Goal: Check status: Check status

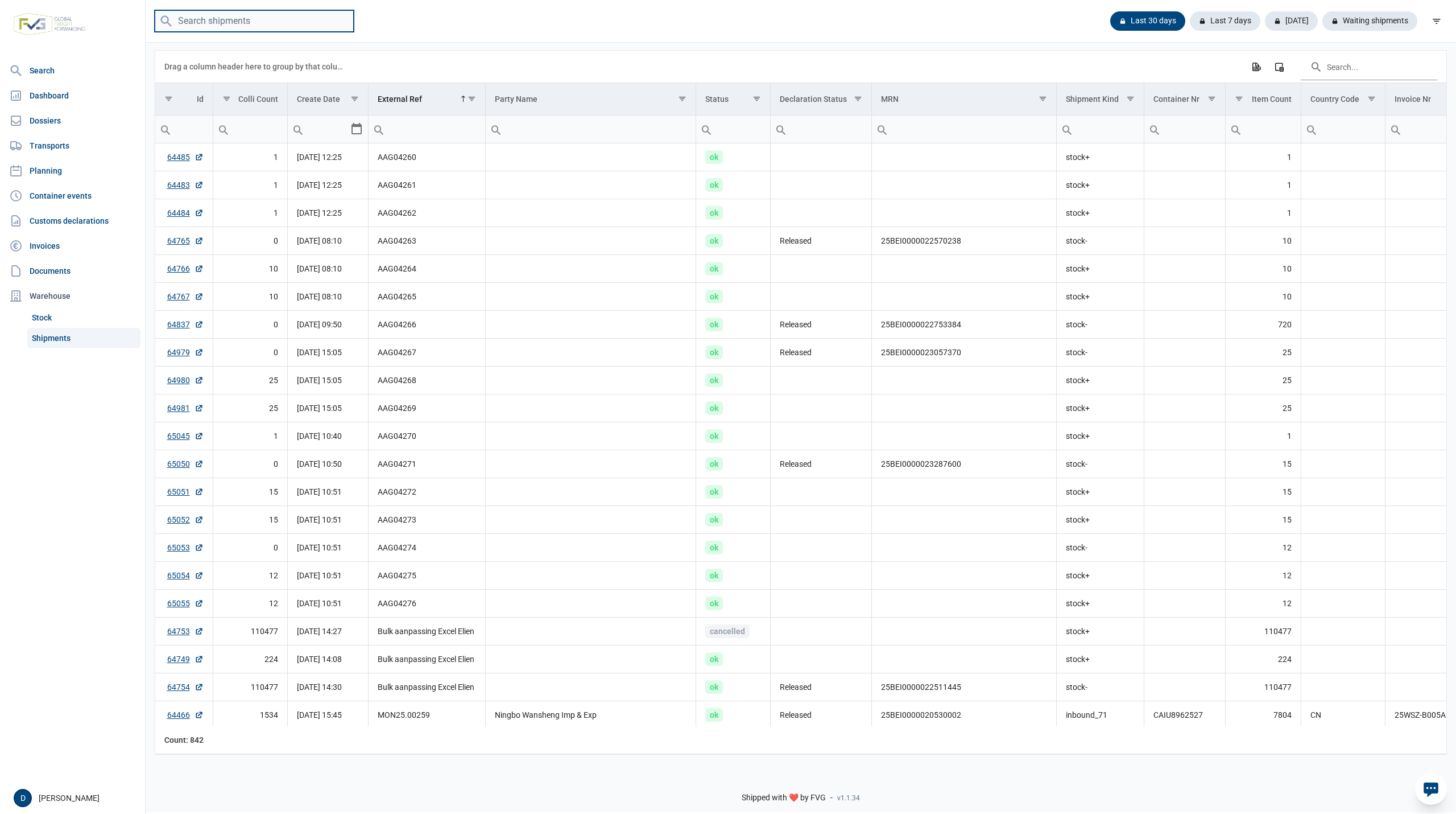
click at [224, 22] on input "search" at bounding box center [254, 22] width 199 height 23
drag, startPoint x: 924, startPoint y: 123, endPoint x: 922, endPoint y: 131, distance: 8.2
click at [924, 124] on input "Filter cell" at bounding box center [964, 129] width 185 height 27
paste input "25BEI0000023141733"
type input "25BEI0000023141733"
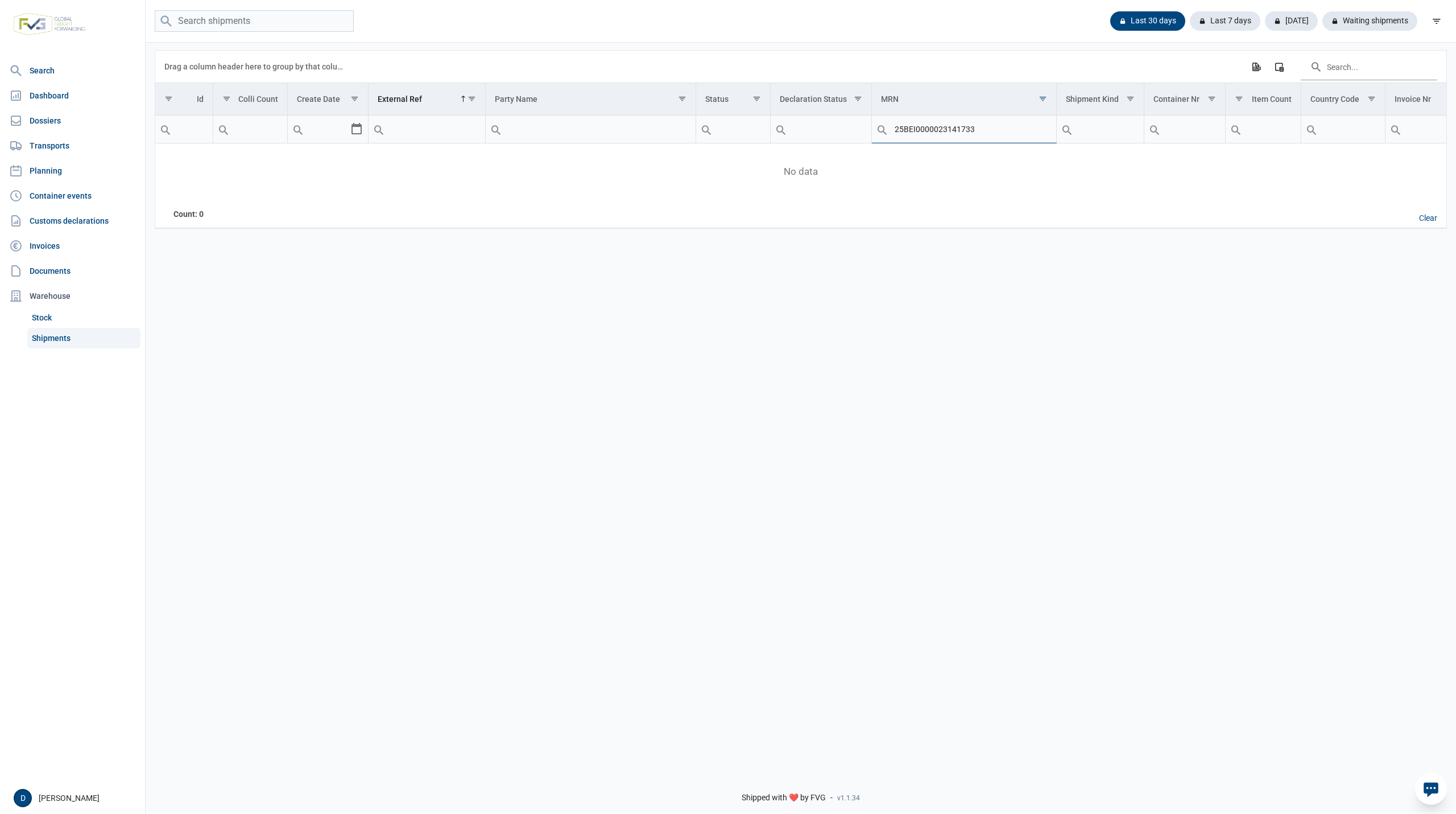
drag, startPoint x: 992, startPoint y: 133, endPoint x: 874, endPoint y: 133, distance: 118.0
click at [874, 133] on div "Contains Does not contain Starts with Ends with Equals Does not equal Reset 25B…" at bounding box center [964, 129] width 185 height 27
paste input "25BEI0000022565415"
type input "25BEI0000022565415"
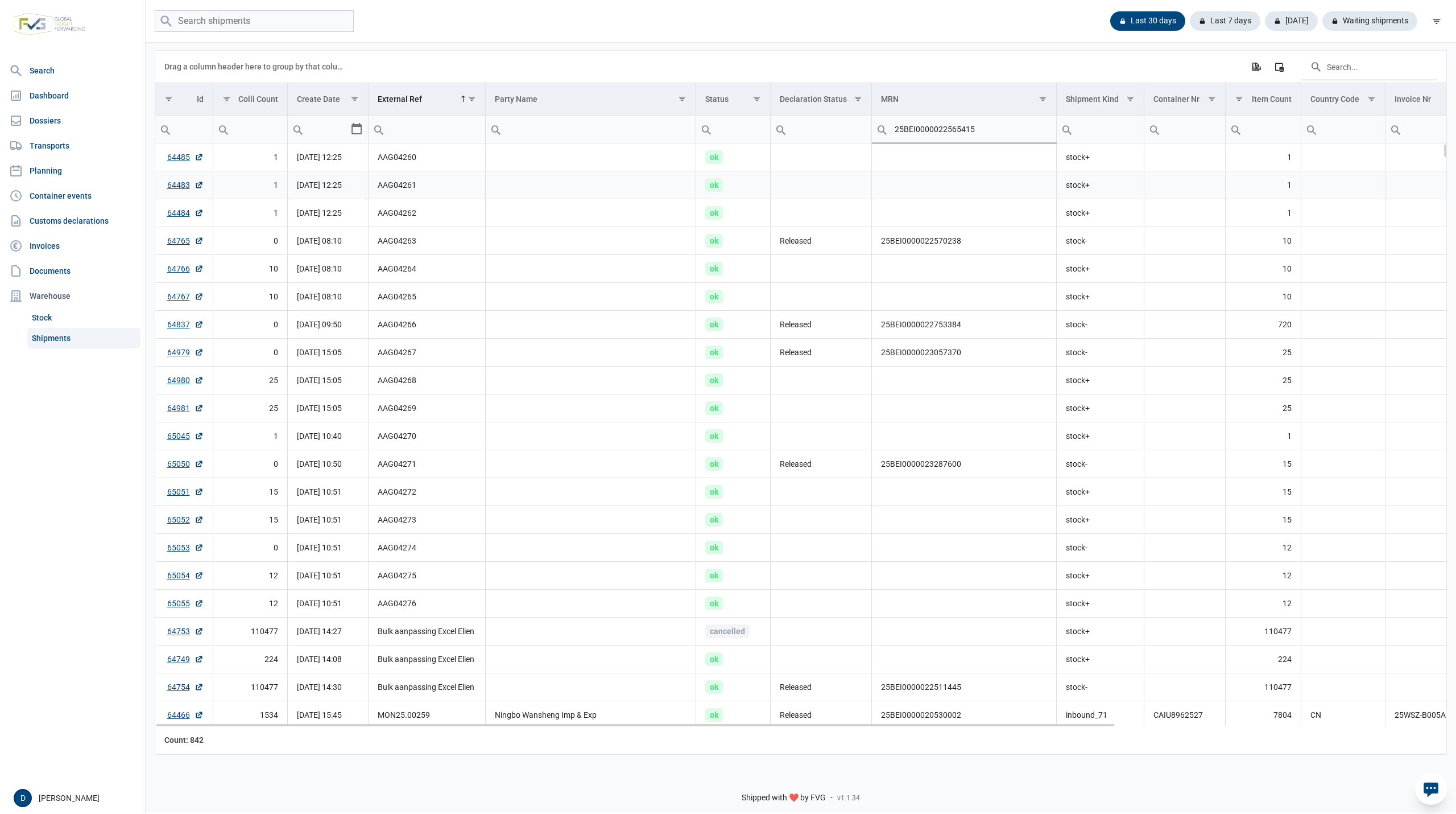
type input "25BEI0000022565415"
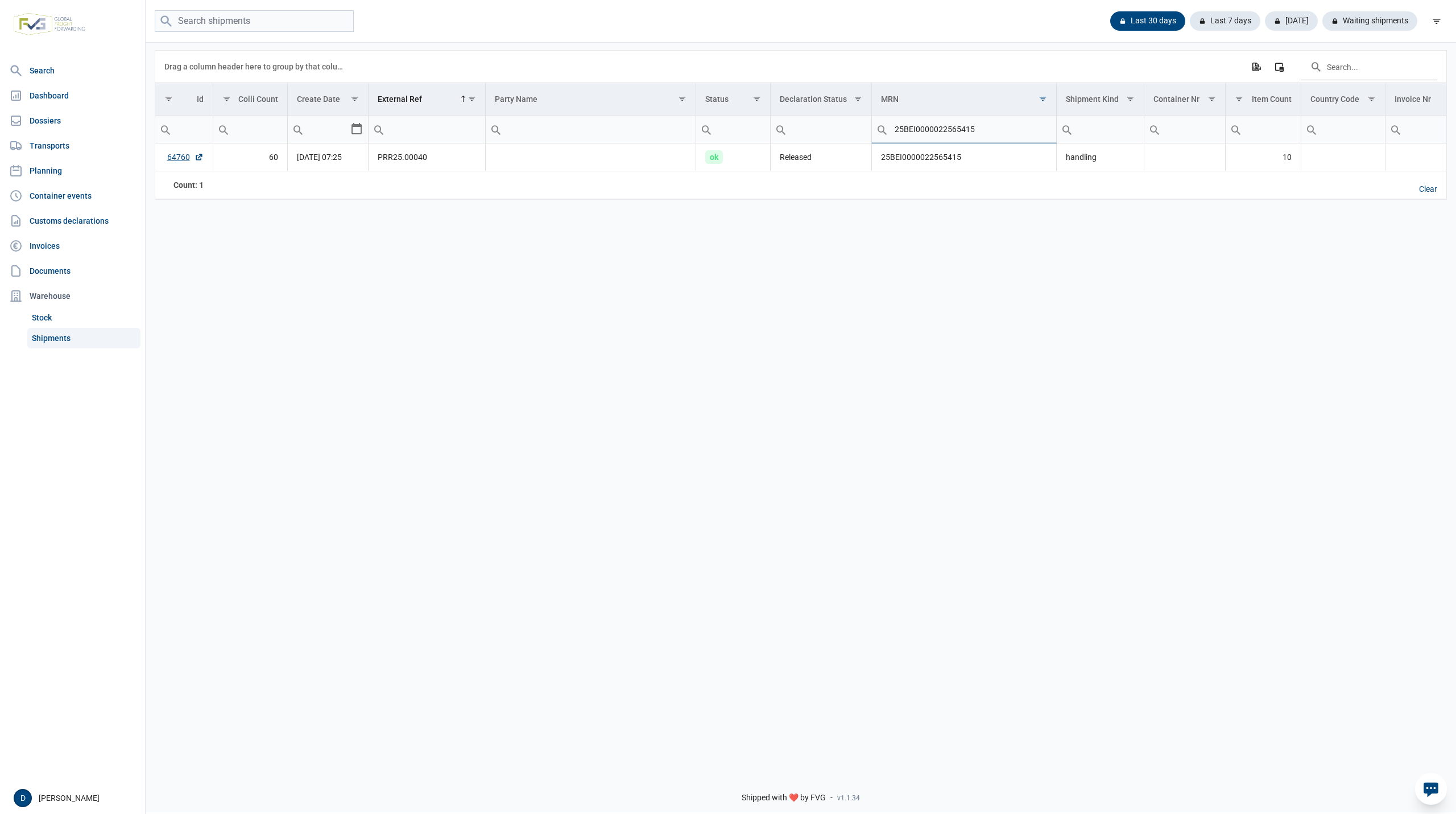
drag, startPoint x: 990, startPoint y: 131, endPoint x: 875, endPoint y: 126, distance: 115.1
click at [875, 126] on div "Contains Does not contain Starts with Ends with Equals Does not equal Reset 25B…" at bounding box center [964, 129] width 185 height 27
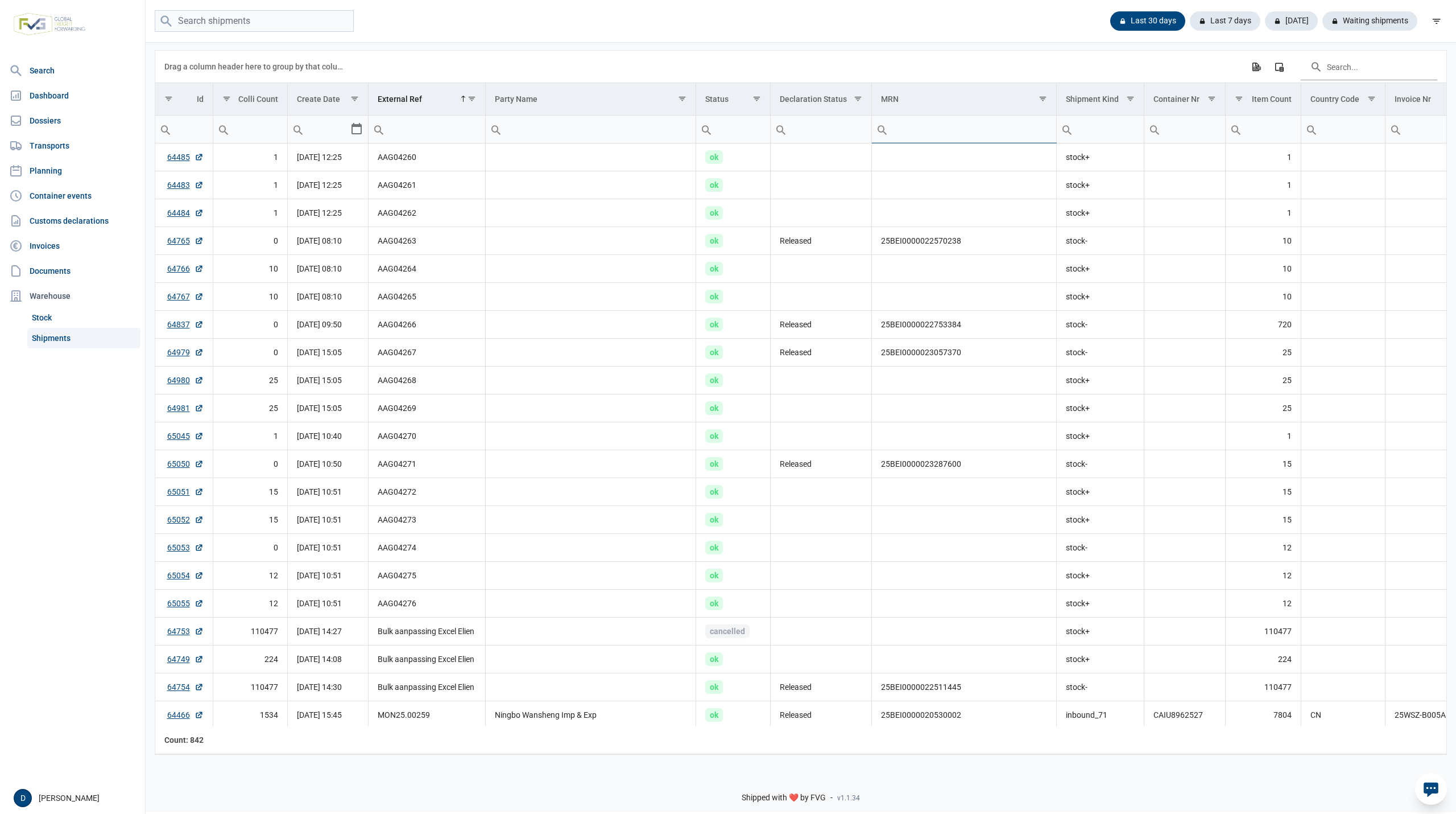
click at [922, 128] on input "Filter cell" at bounding box center [964, 129] width 185 height 27
paste input "25BEI0000023141733"
type input "25BEI0000023141733"
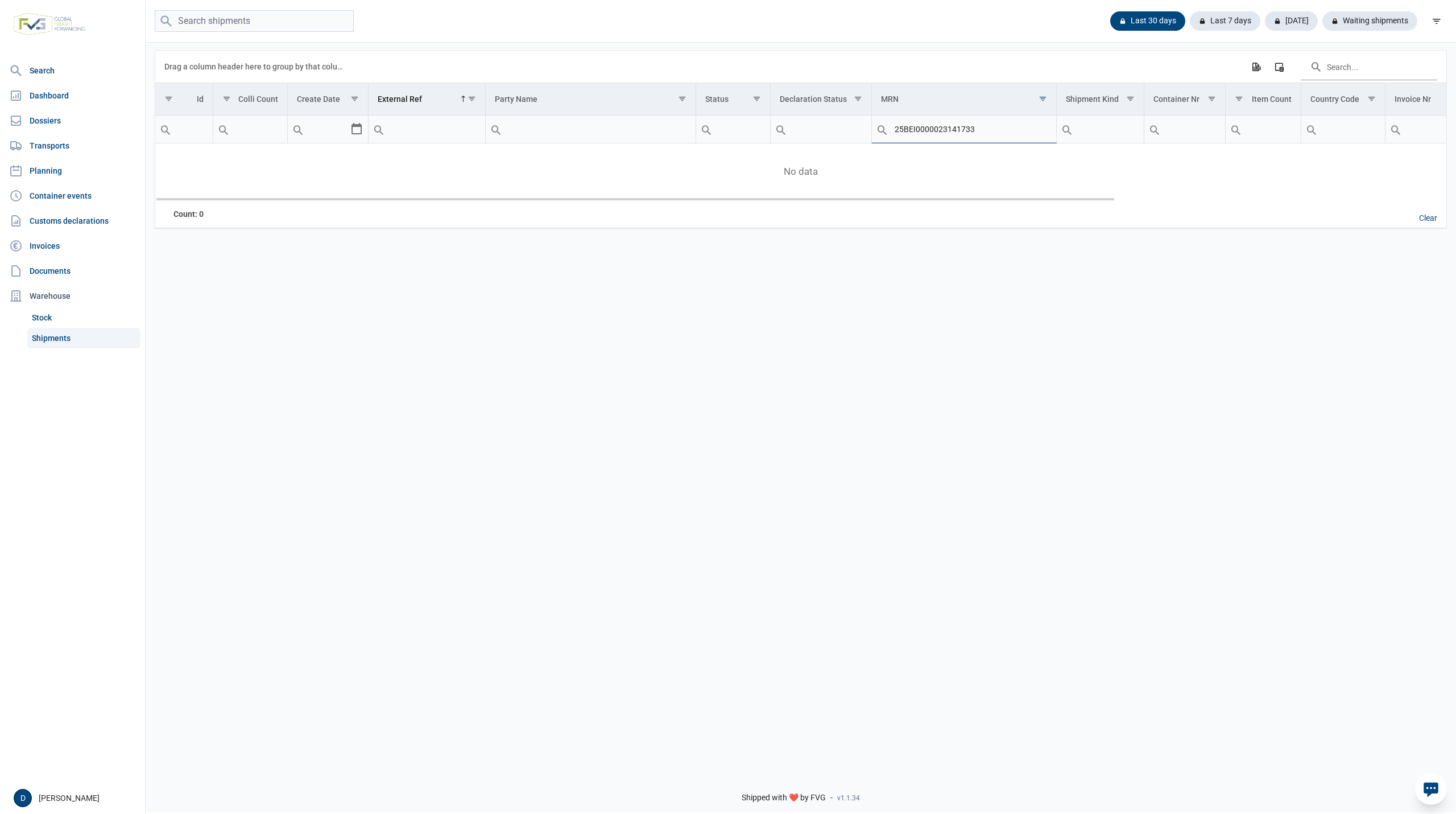
drag, startPoint x: 984, startPoint y: 135, endPoint x: 856, endPoint y: 148, distance: 128.7
click at [856, 148] on div "Data grid with 0 rows and 18 columns Drag a column header here to group by that…" at bounding box center [801, 139] width 1291 height 177
